Goal: Information Seeking & Learning: Learn about a topic

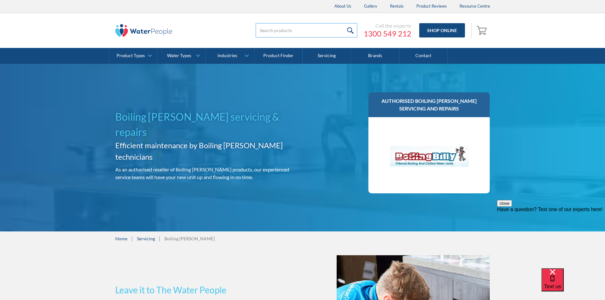
click at [280, 32] on input "search" at bounding box center [307, 30] width 102 height 14
click at [326, 9] on div "About Us Gallery Rentals Product Reviews Resource Centre" at bounding box center [302, 6] width 387 height 13
click at [314, 34] on input "search" at bounding box center [307, 30] width 102 height 14
click at [283, 18] on div "Call the experts 1300 549 212 Shop Online 0 Your Cart Subtotal Pay with browser…" at bounding box center [302, 30] width 592 height 35
click at [278, 31] on input "search" at bounding box center [307, 30] width 102 height 14
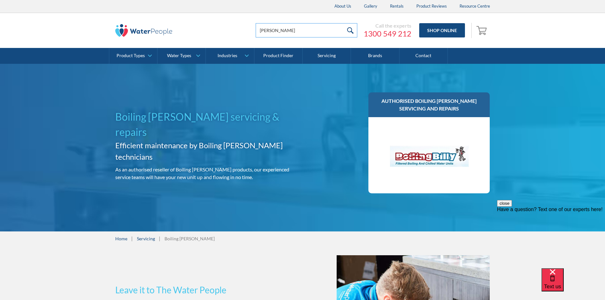
type input "bill boil"
click at [343, 23] on input "submit" at bounding box center [350, 30] width 14 height 14
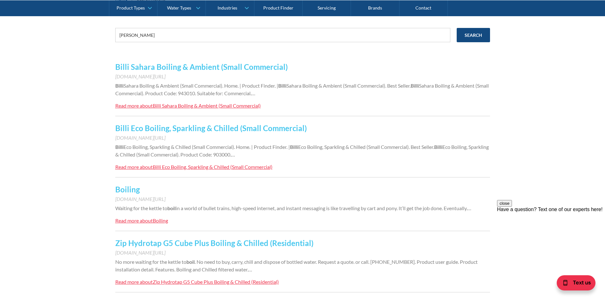
scroll to position [127, 0]
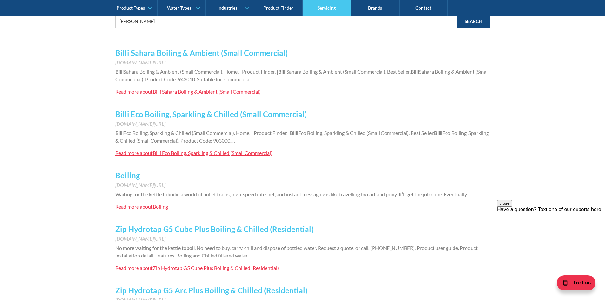
click at [339, 16] on link "Servicing" at bounding box center [327, 8] width 48 height 16
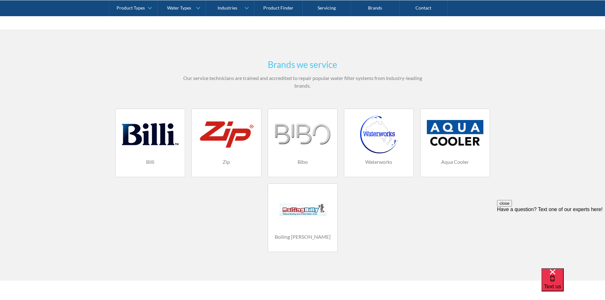
click at [330, 219] on div at bounding box center [302, 209] width 57 height 38
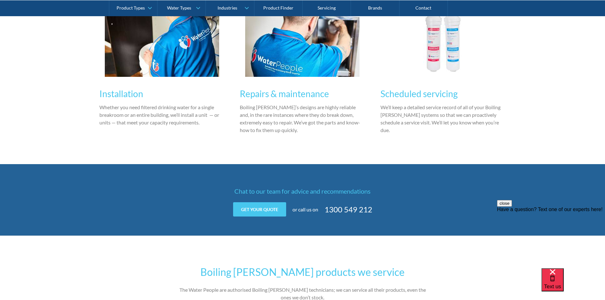
scroll to position [571, 0]
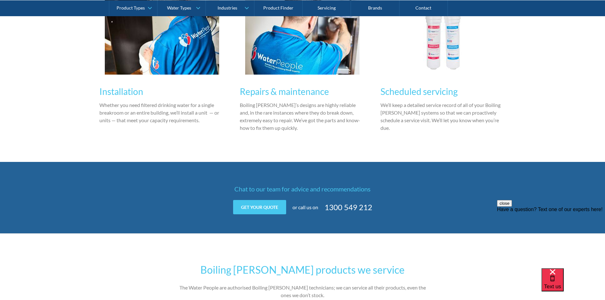
click at [447, 85] on h3 "Scheduled servicing" at bounding box center [442, 91] width 125 height 13
drag, startPoint x: 466, startPoint y: 78, endPoint x: 472, endPoint y: 77, distance: 6.4
click at [466, 85] on h3 "Scheduled servicing" at bounding box center [442, 91] width 125 height 13
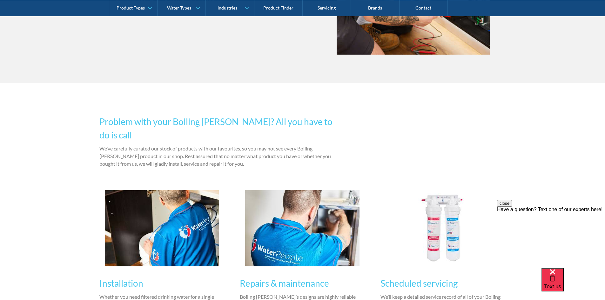
scroll to position [317, 0]
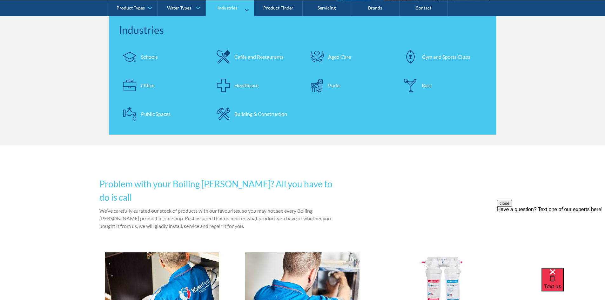
click at [241, 10] on link "Industries" at bounding box center [230, 8] width 48 height 16
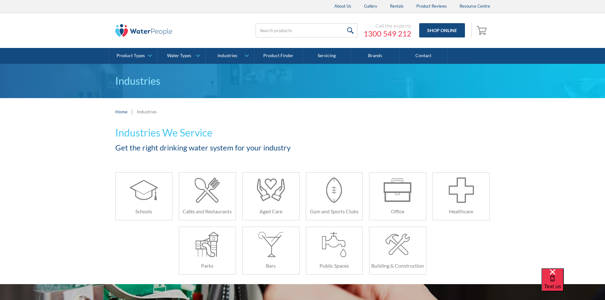
click at [515, 97] on div "Industries" at bounding box center [302, 81] width 605 height 34
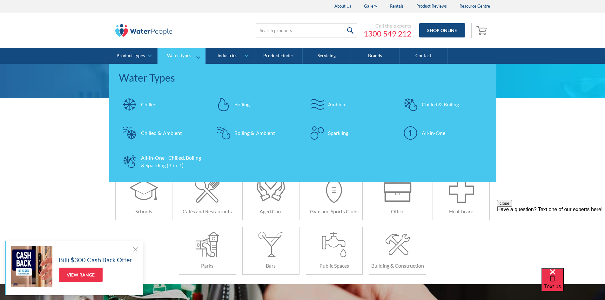
click at [436, 105] on div "Chilled & Boiling" at bounding box center [440, 105] width 37 height 8
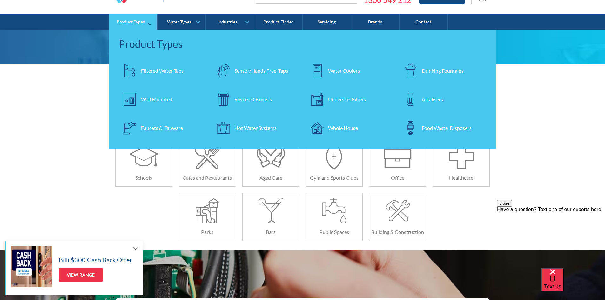
scroll to position [63, 0]
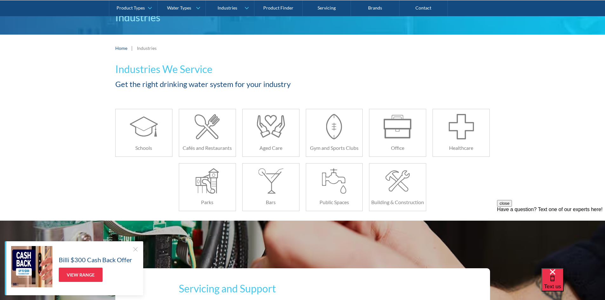
click at [589, 151] on div "Industries We Service Get the right drinking water system for your industry Sch…" at bounding box center [302, 141] width 605 height 159
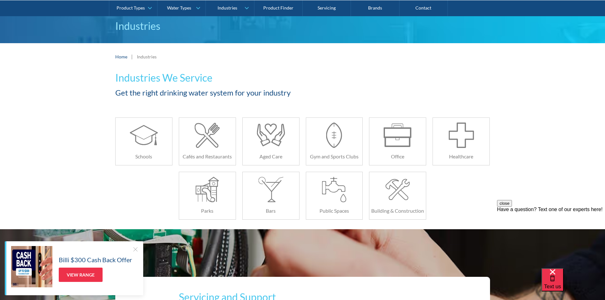
scroll to position [0, 0]
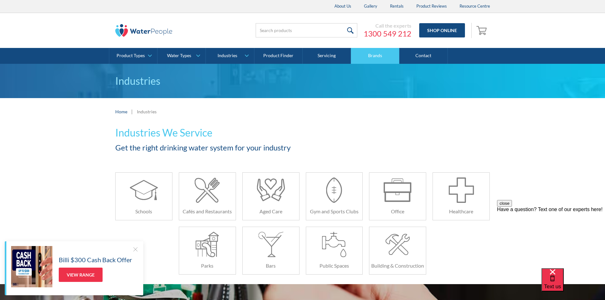
click at [359, 54] on link "Brands" at bounding box center [375, 56] width 48 height 16
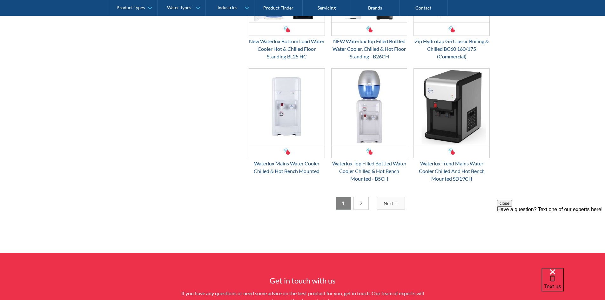
scroll to position [984, 0]
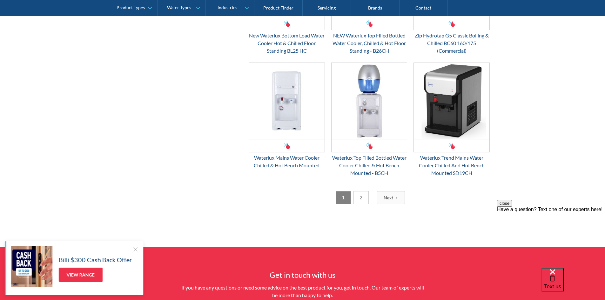
click at [362, 200] on link "2" at bounding box center [360, 197] width 15 height 13
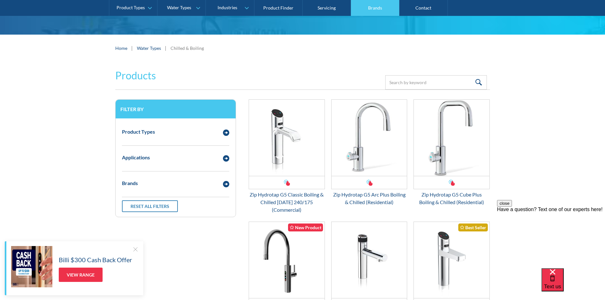
scroll to position [0, 0]
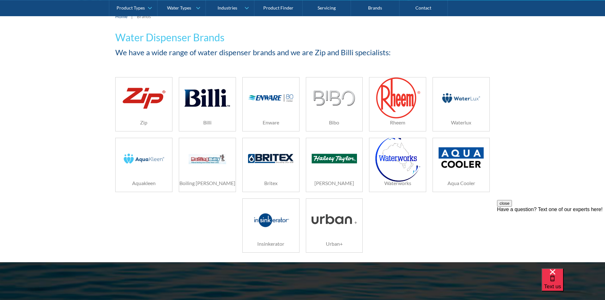
click at [202, 156] on img at bounding box center [206, 158] width 45 height 30
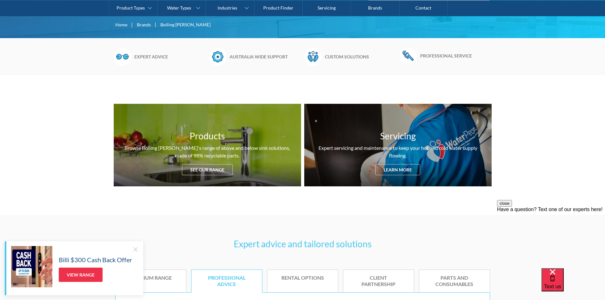
scroll to position [286, 0]
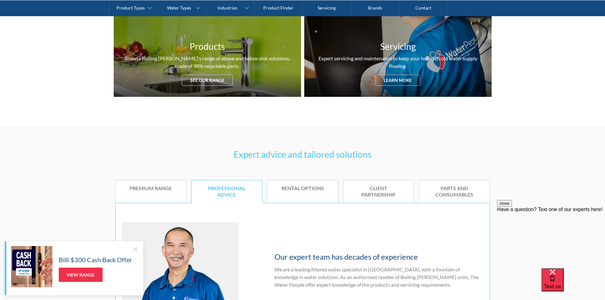
click at [560, 63] on div "Products Browse Boiling Billy's range of above and below sink solutions, made o…" at bounding box center [302, 56] width 605 height 140
drag, startPoint x: 563, startPoint y: 124, endPoint x: 567, endPoint y: 110, distance: 14.8
click at [567, 110] on div "Products Browse Boiling Billy's range of above and below sink solutions, made o…" at bounding box center [302, 56] width 605 height 140
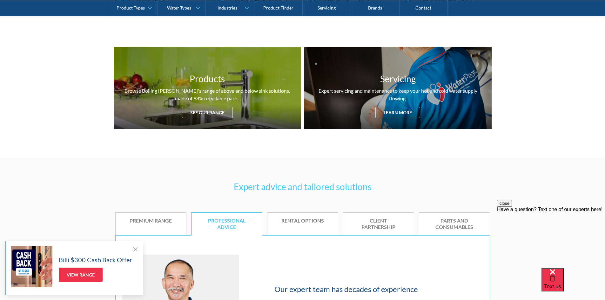
scroll to position [190, 0]
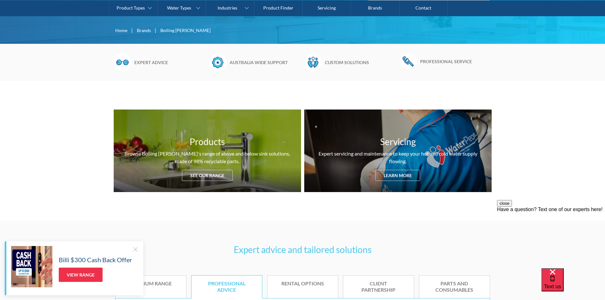
click at [268, 84] on div "Products Browse Boiling Billy's range of above and below sink solutions, made o…" at bounding box center [302, 151] width 605 height 140
click at [333, 9] on link "Servicing" at bounding box center [327, 8] width 48 height 16
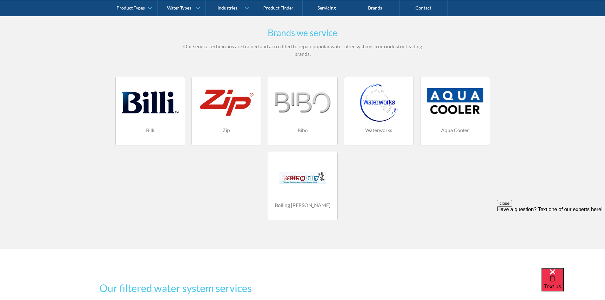
click at [295, 183] on div at bounding box center [302, 177] width 57 height 38
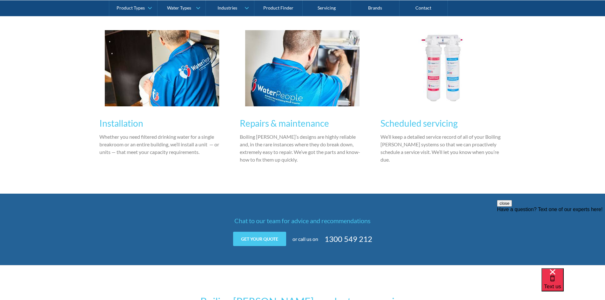
click at [314, 58] on img at bounding box center [302, 68] width 114 height 76
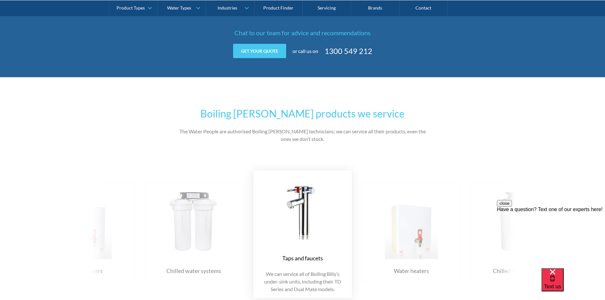
scroll to position [794, 0]
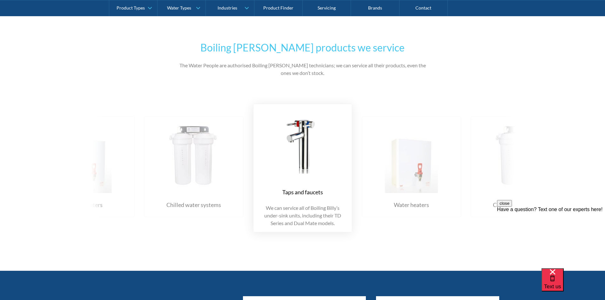
click at [298, 130] on img at bounding box center [302, 144] width 86 height 71
drag, startPoint x: 303, startPoint y: 147, endPoint x: 303, endPoint y: 143, distance: 3.8
click at [303, 145] on img at bounding box center [302, 144] width 86 height 71
drag, startPoint x: 303, startPoint y: 137, endPoint x: 299, endPoint y: 167, distance: 29.8
click at [299, 168] on div "Taps and faucets We can service all of Boiling [PERSON_NAME]’s under-sink units…" at bounding box center [302, 168] width 99 height 129
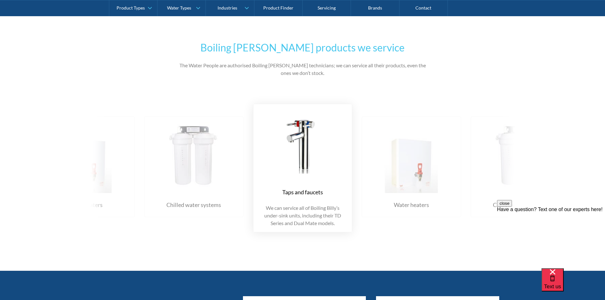
click at [299, 167] on img at bounding box center [302, 144] width 86 height 71
click at [237, 166] on img at bounding box center [193, 157] width 86 height 71
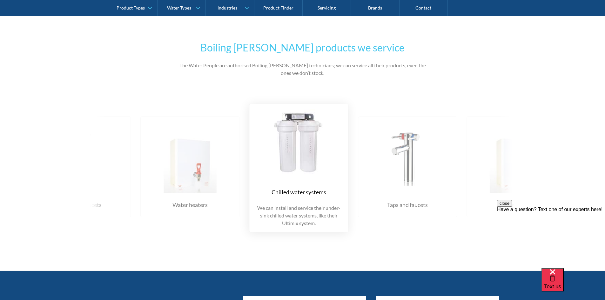
drag, startPoint x: 302, startPoint y: 165, endPoint x: 314, endPoint y: 163, distance: 11.8
click at [304, 164] on img at bounding box center [299, 144] width 86 height 71
drag, startPoint x: 475, startPoint y: 151, endPoint x: 463, endPoint y: 154, distance: 12.6
click at [469, 153] on div "Chilled water systems We can install and service their under-sink chilled water…" at bounding box center [525, 168] width 1196 height 148
click at [403, 166] on img at bounding box center [411, 157] width 86 height 71
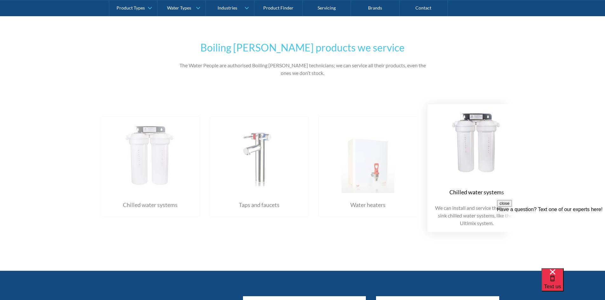
drag, startPoint x: 403, startPoint y: 166, endPoint x: 249, endPoint y: 183, distance: 155.3
click at [249, 183] on div "Chilled water systems We can install and service their under-sink chilled water…" at bounding box center [373, 168] width 1196 height 148
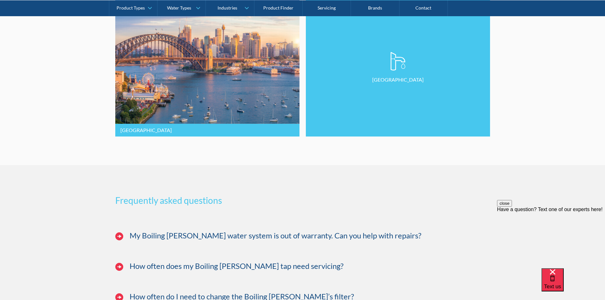
scroll to position [1460, 0]
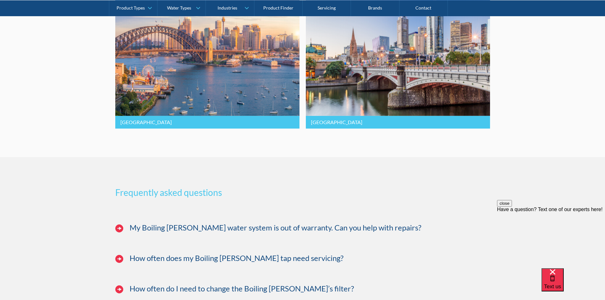
click at [403, 186] on h3 "Frequently asked questions" at bounding box center [302, 192] width 375 height 13
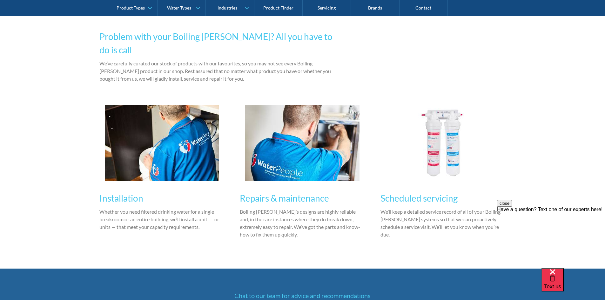
scroll to position [444, 0]
